Goal: Check status: Check status

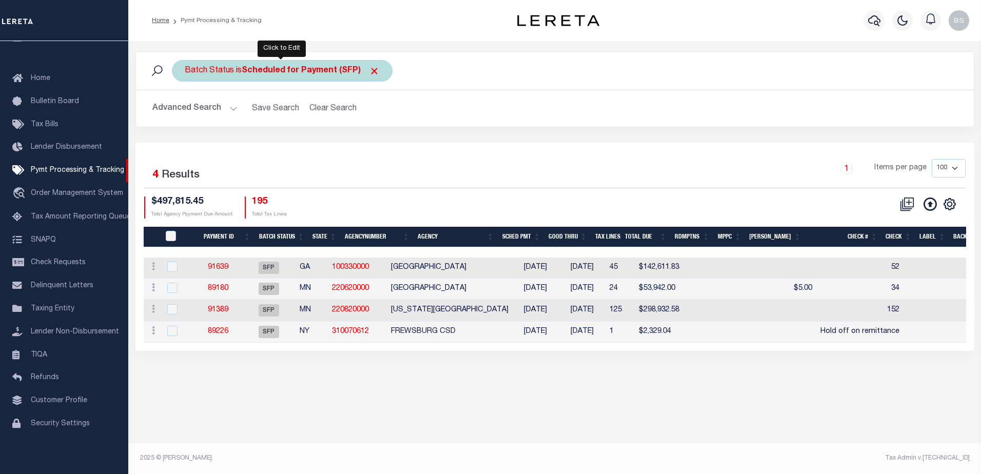
click at [350, 69] on b "Scheduled for Payment (SFP)" at bounding box center [311, 71] width 138 height 8
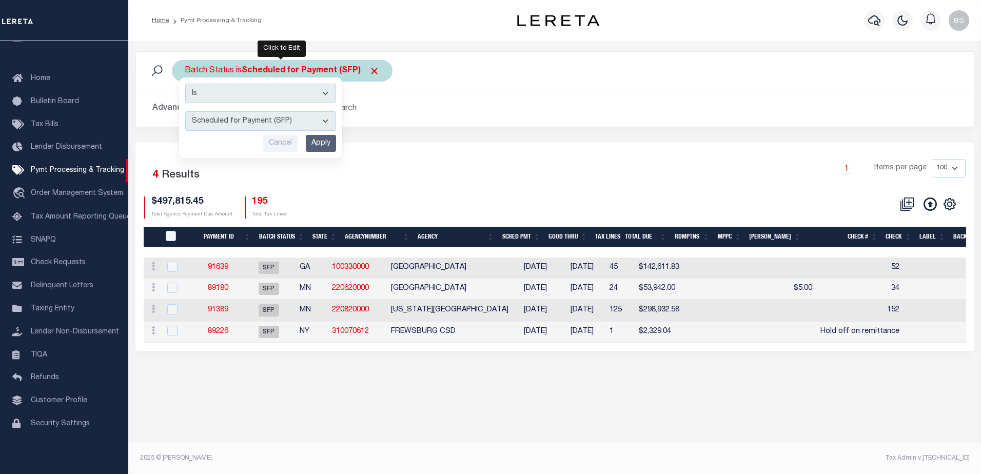
click at [325, 123] on select "Awaiting Funds (AWF) Cleared and Complete (CAC) New Check Needed (NCN) Payment …" at bounding box center [260, 120] width 151 height 19
click at [185, 111] on select "Awaiting Funds (AWF) Cleared and Complete (CAC) New Check Needed (NCN) Payment …" at bounding box center [260, 120] width 151 height 19
click at [317, 117] on select "Awaiting Funds (AWF) Cleared and Complete (CAC) New Check Needed (NCN) Payment …" at bounding box center [260, 120] width 151 height 19
select select "RFW"
click at [185, 111] on select "Awaiting Funds (AWF) Cleared and Complete (CAC) New Check Needed (NCN) Payment …" at bounding box center [260, 120] width 151 height 19
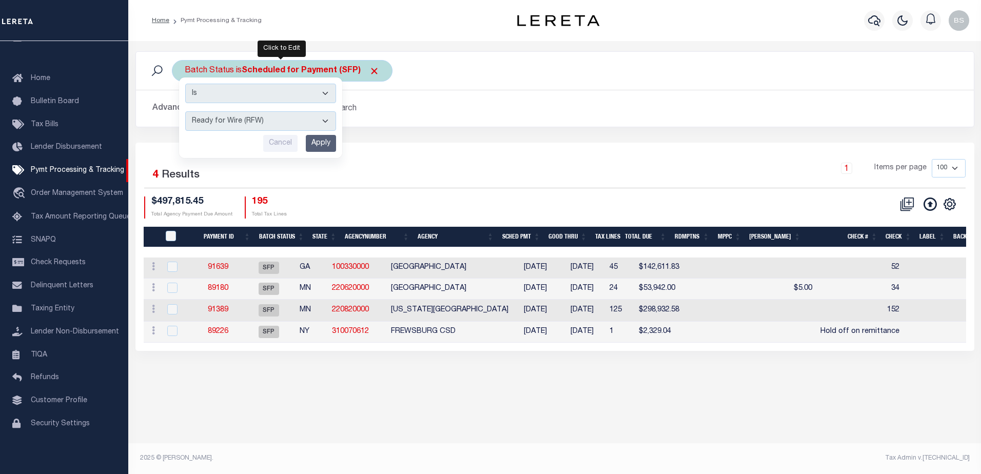
click at [324, 146] on input "Apply" at bounding box center [321, 143] width 30 height 17
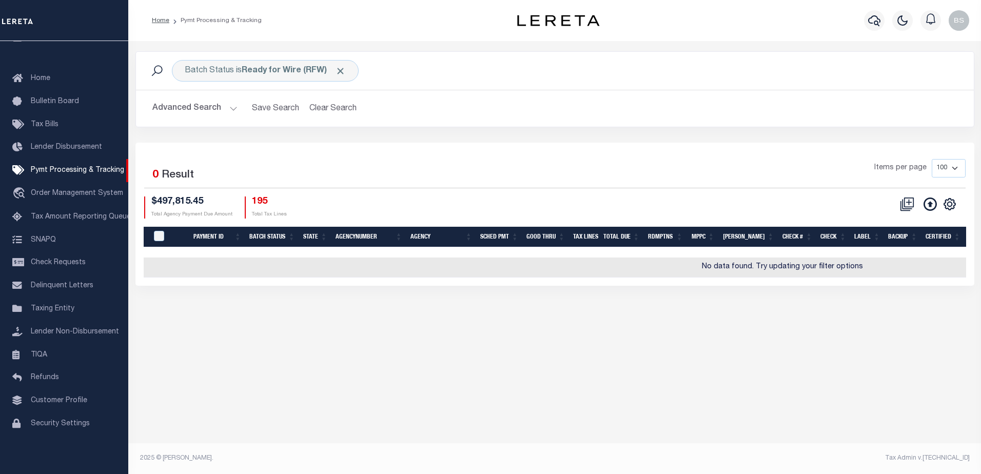
click at [231, 111] on button "Advanced Search" at bounding box center [194, 108] width 85 height 20
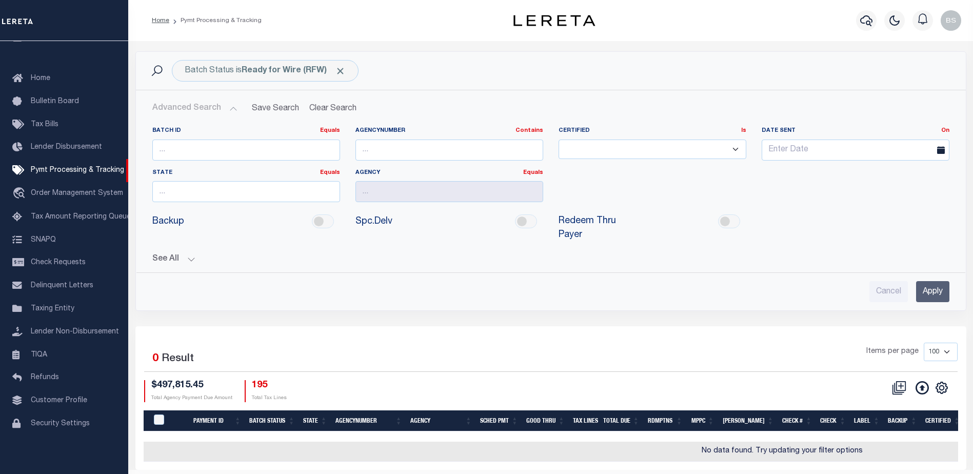
click at [190, 254] on button "See All" at bounding box center [550, 259] width 797 height 10
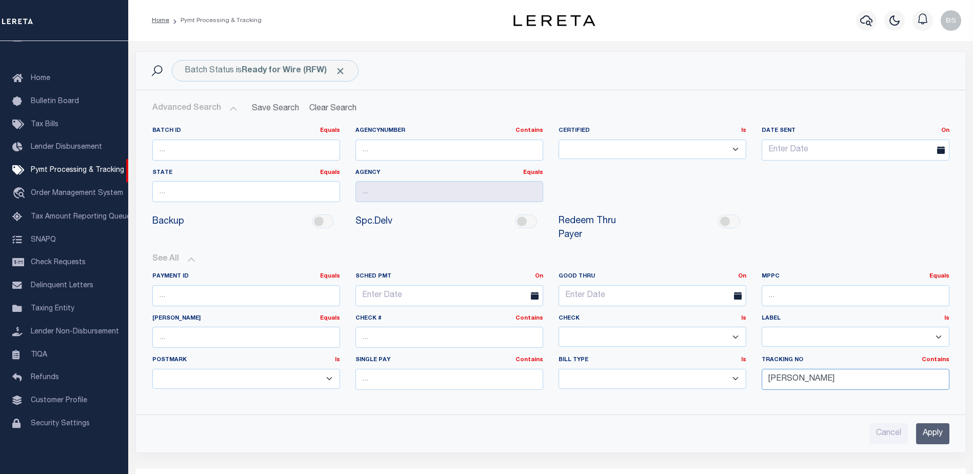
click at [837, 369] on input "[PERSON_NAME]" at bounding box center [856, 379] width 188 height 21
type input "B"
click at [934, 430] on input "Apply" at bounding box center [932, 433] width 33 height 21
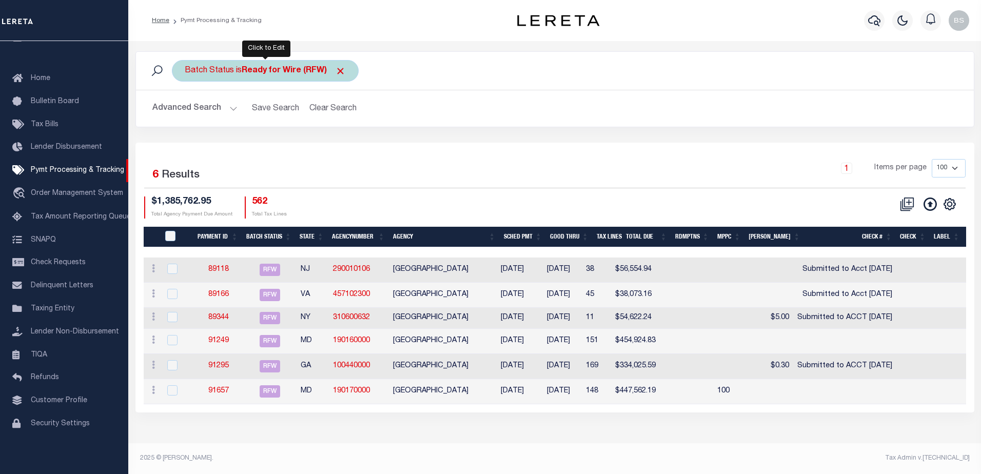
click at [286, 72] on b "Ready for Wire (RFW)" at bounding box center [294, 71] width 104 height 8
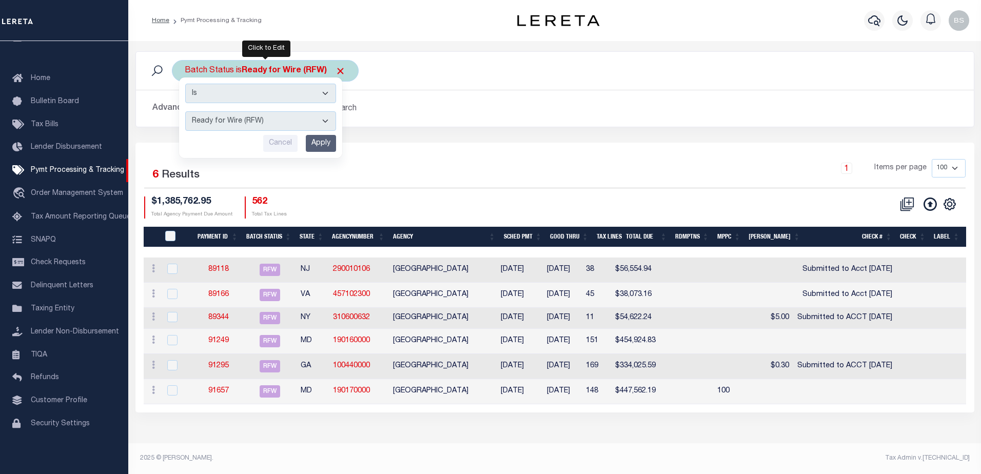
click at [309, 117] on select "Awaiting Funds (AWF) Cleared and Complete (CAC) New Check Needed (NCN) Payment …" at bounding box center [260, 120] width 151 height 19
select select "RFF"
click at [185, 111] on select "Awaiting Funds (AWF) Cleared and Complete (CAC) New Check Needed (NCN) Payment …" at bounding box center [260, 120] width 151 height 19
click at [312, 145] on input "Apply" at bounding box center [321, 143] width 30 height 17
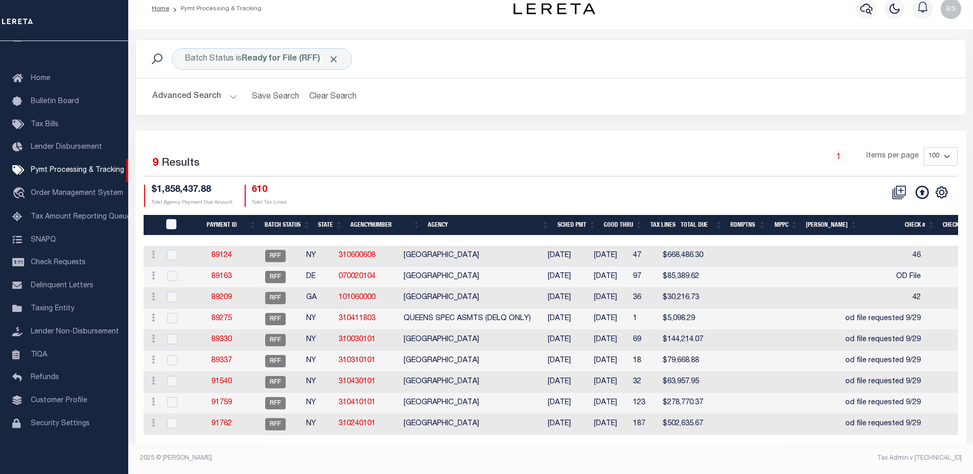
scroll to position [19, 0]
click at [167, 292] on div at bounding box center [177, 297] width 25 height 11
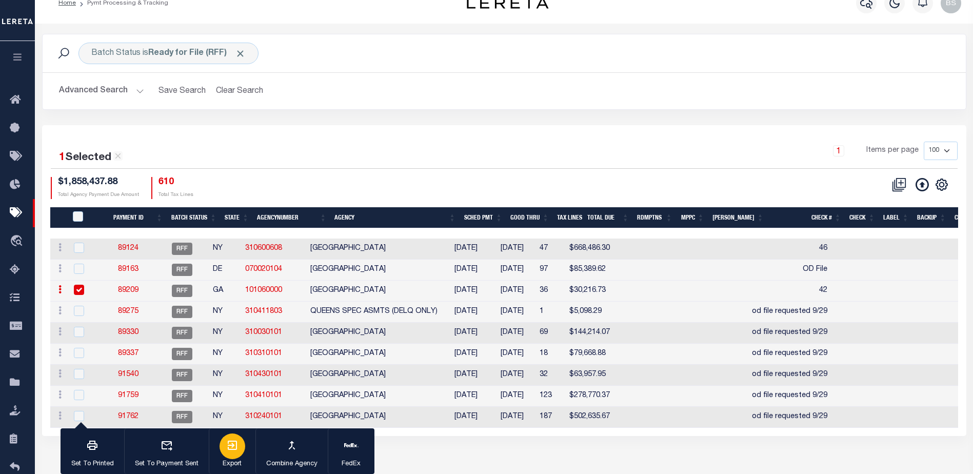
click at [225, 452] on div "button" at bounding box center [233, 446] width 26 height 26
click at [79, 290] on input "checkbox" at bounding box center [79, 290] width 10 height 10
checkbox input "false"
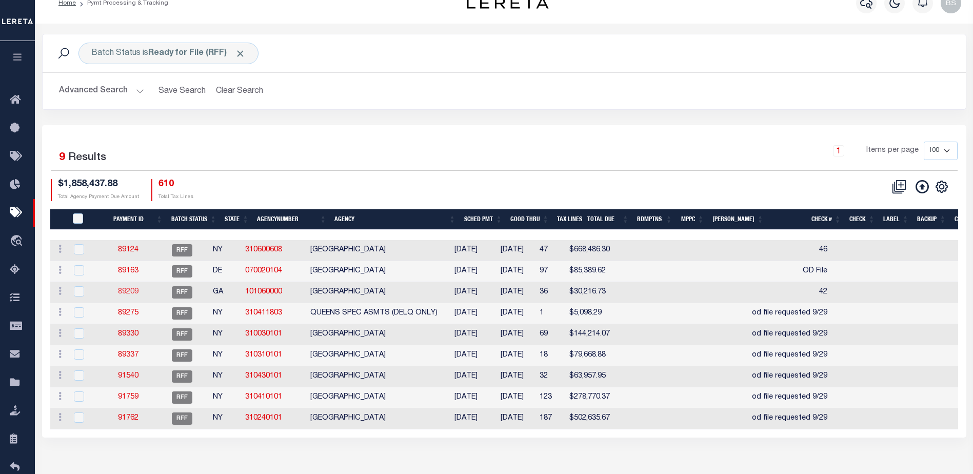
click at [134, 295] on link "89209" at bounding box center [128, 291] width 21 height 7
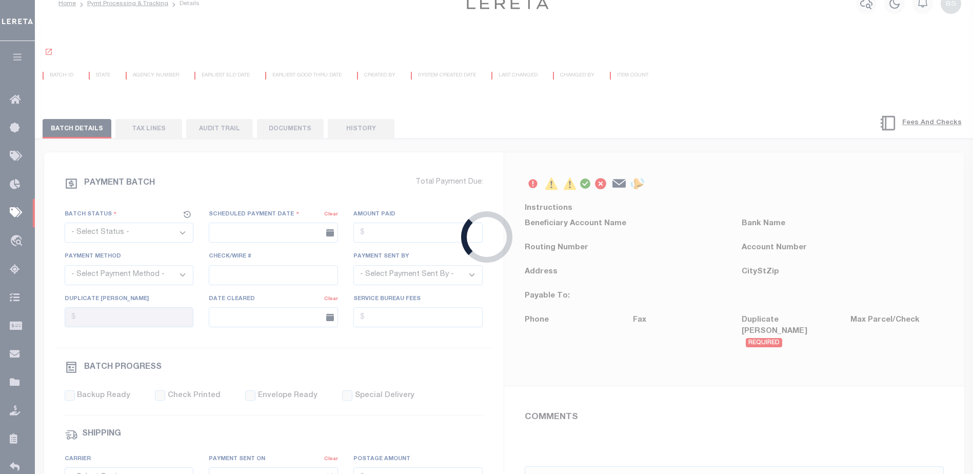
select select "RFF"
type input "[DATE]"
type input "42"
type input "N"
radio input "true"
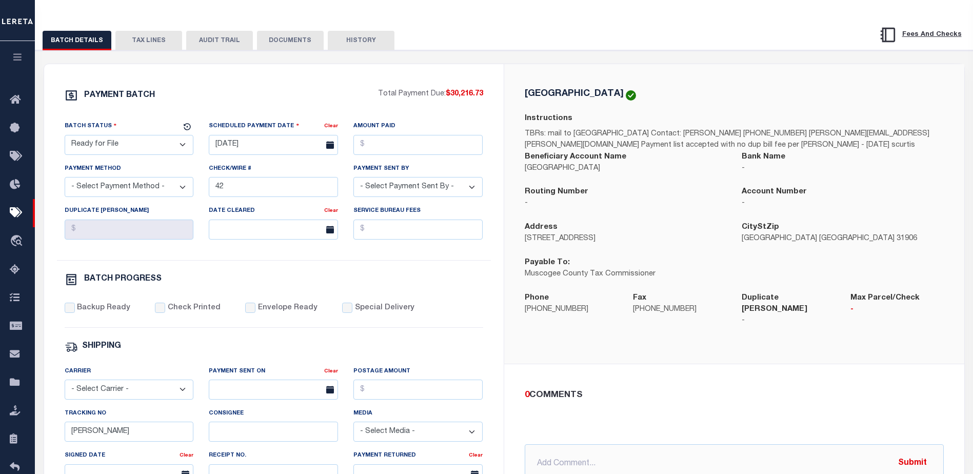
scroll to position [103, 0]
